Goal: Information Seeking & Learning: Learn about a topic

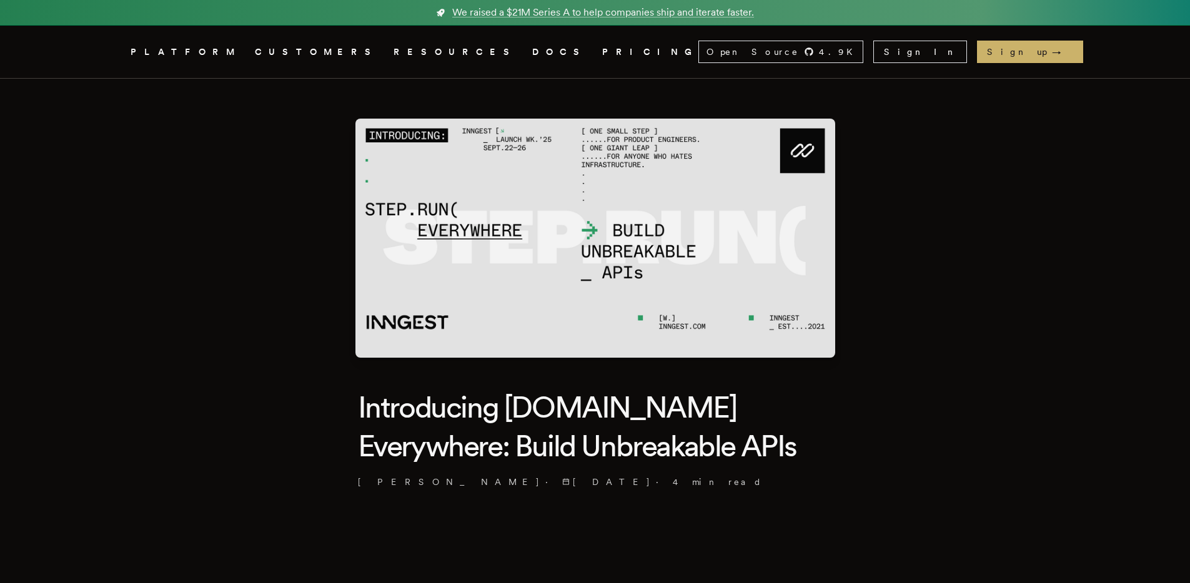
scroll to position [100, 0]
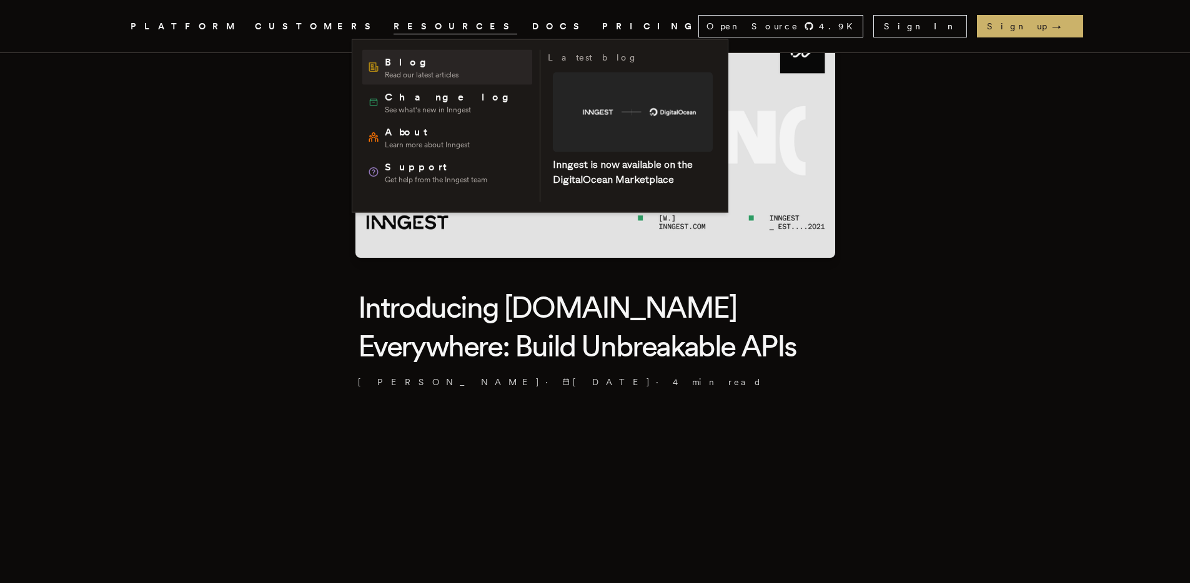
click at [392, 62] on span "Blog" at bounding box center [422, 62] width 74 height 15
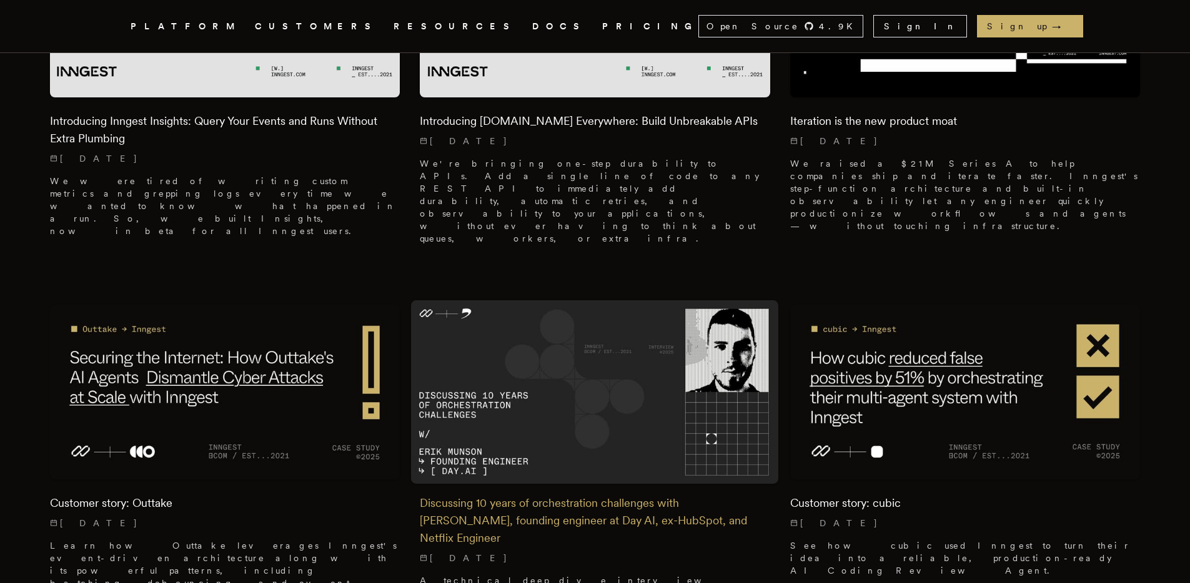
scroll to position [846, 0]
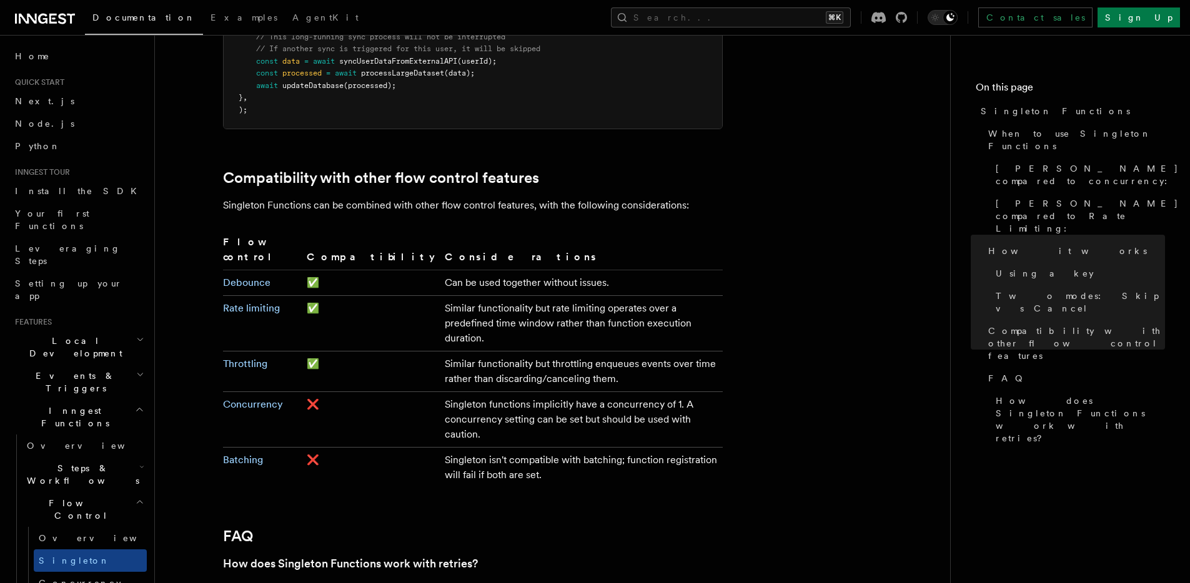
scroll to position [1951, 0]
